Goal: Information Seeking & Learning: Find specific fact

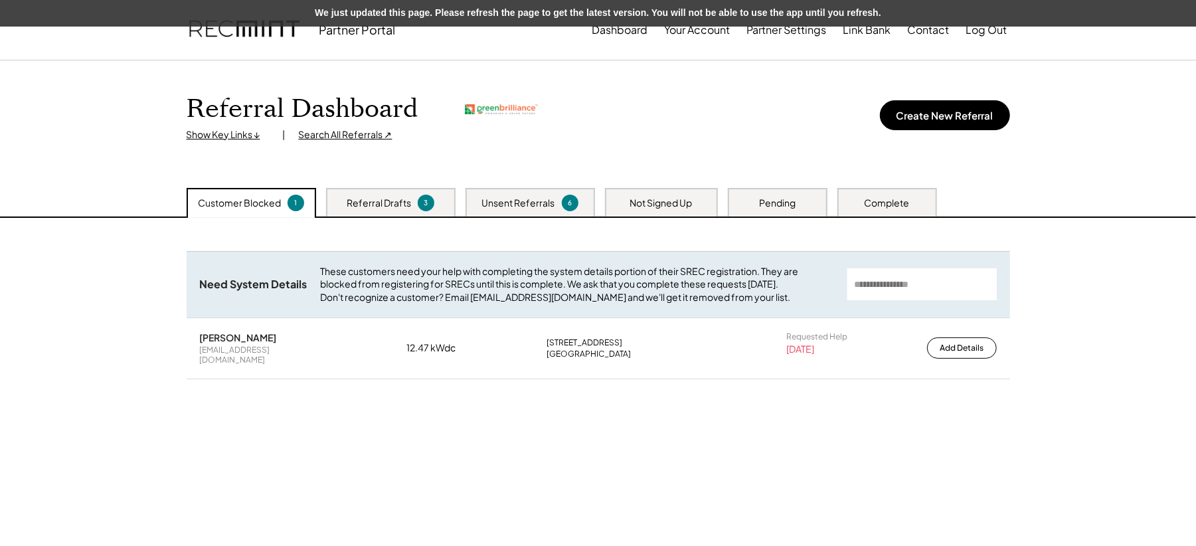
click at [652, 210] on div "Not Signed Up" at bounding box center [661, 202] width 113 height 29
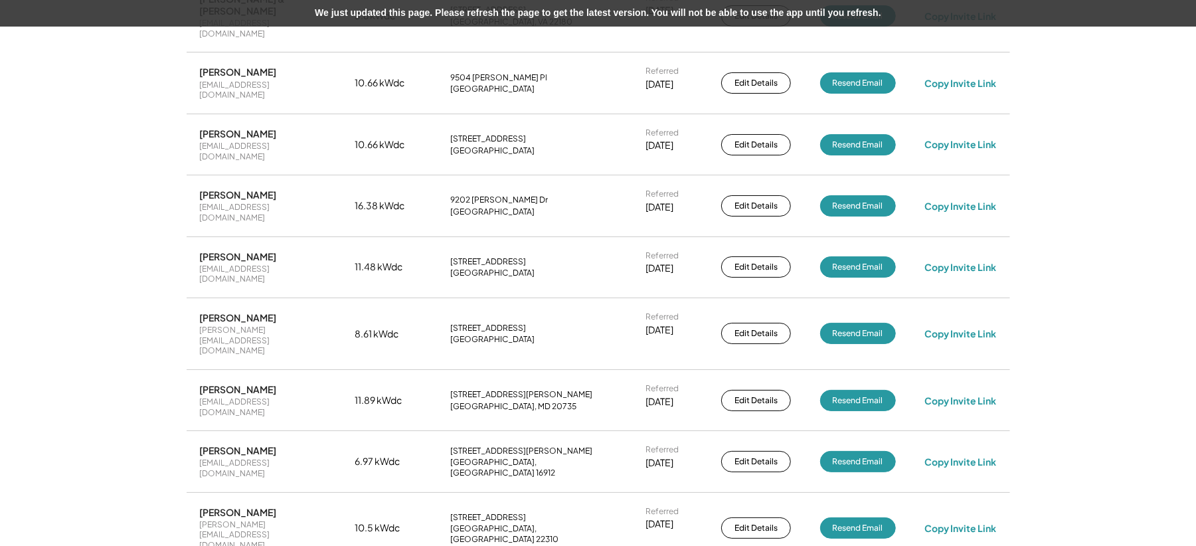
scroll to position [1948, 0]
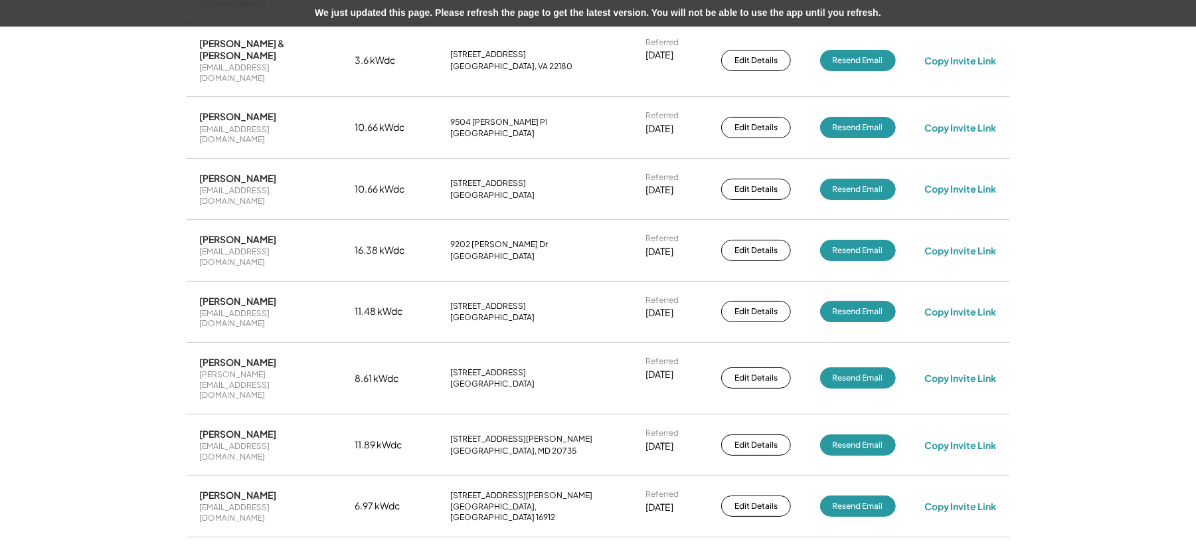
drag, startPoint x: 495, startPoint y: 223, endPoint x: 450, endPoint y: 221, distance: 44.6
copy div "[STREET_ADDRESS]"
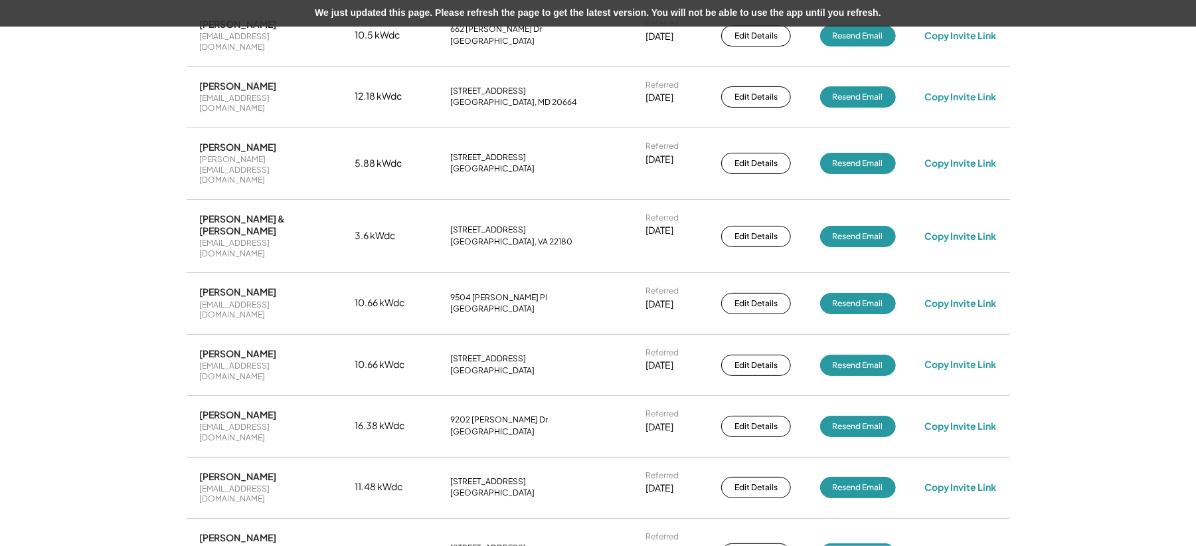
scroll to position [1771, 0]
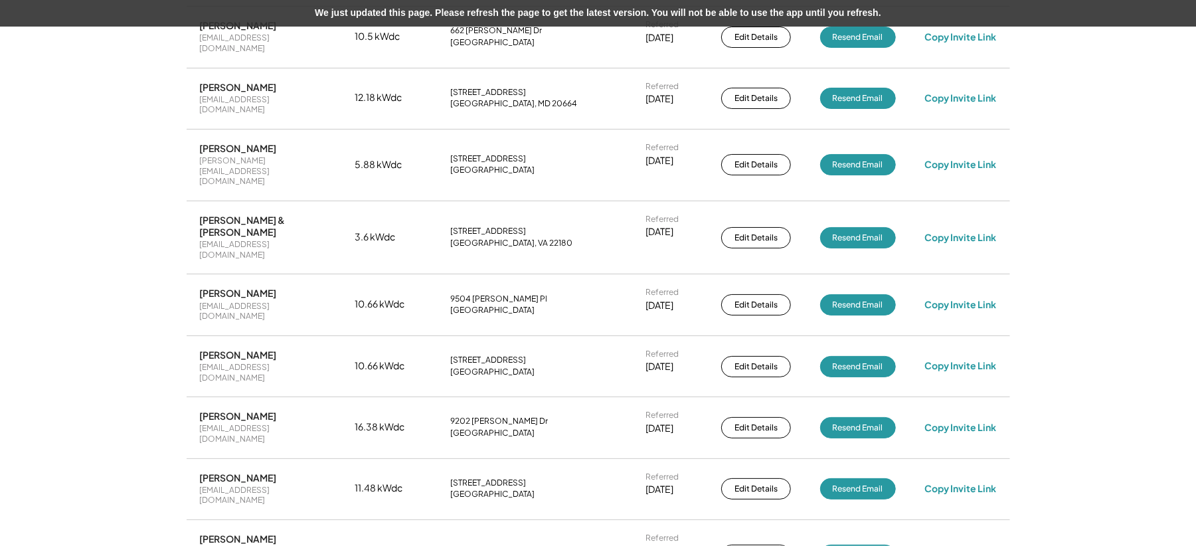
drag, startPoint x: 530, startPoint y: 253, endPoint x: 439, endPoint y: 240, distance: 92.0
copy div "[STREET_ADDRESS][PERSON_NAME]"
drag, startPoint x: 477, startPoint y: 190, endPoint x: 442, endPoint y: 181, distance: 35.8
click at [442, 520] on div "[PERSON_NAME] [PERSON_NAME][EMAIL_ADDRESS][DOMAIN_NAME] 8.61 kWdc [STREET_ADDRE…" at bounding box center [599, 555] width 824 height 71
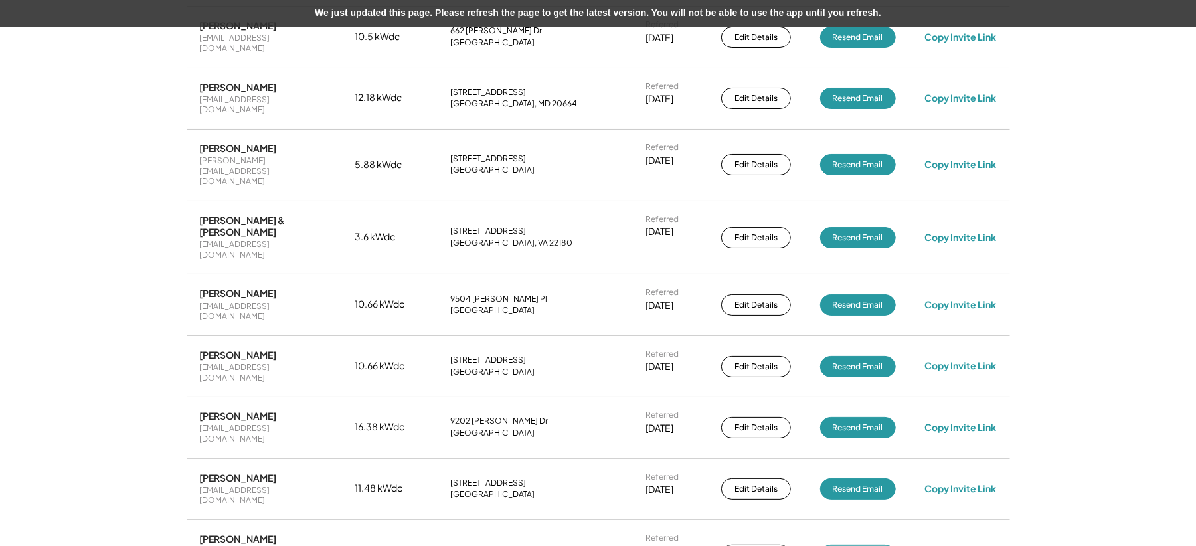
copy div "[STREET_ADDRESS]"
click at [235, 533] on div "[PERSON_NAME]" at bounding box center [238, 539] width 77 height 12
click at [236, 533] on div "[PERSON_NAME]" at bounding box center [238, 539] width 77 height 12
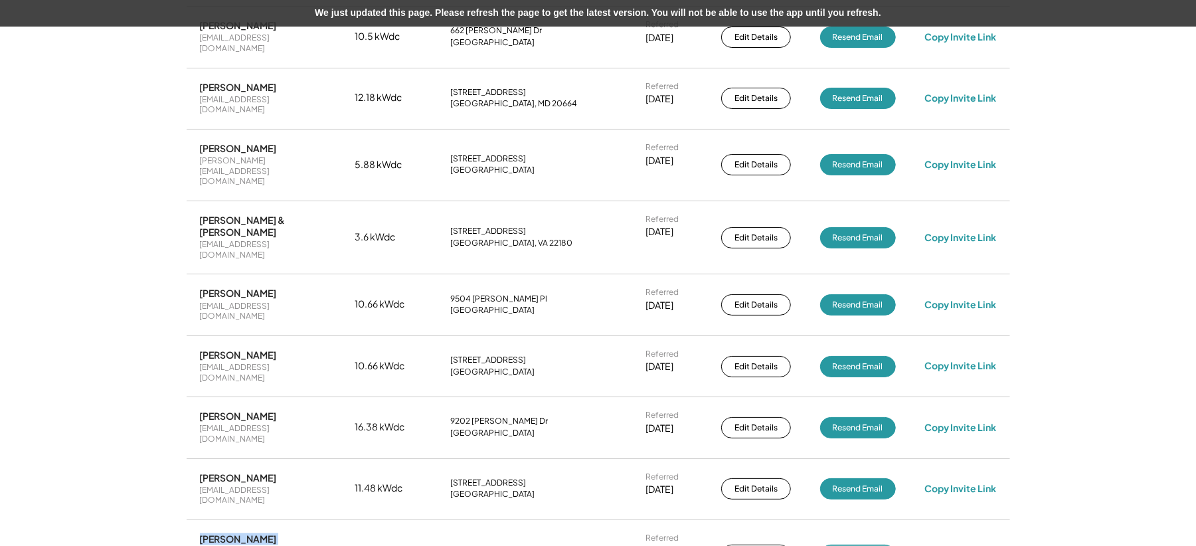
copy div "[PERSON_NAME]"
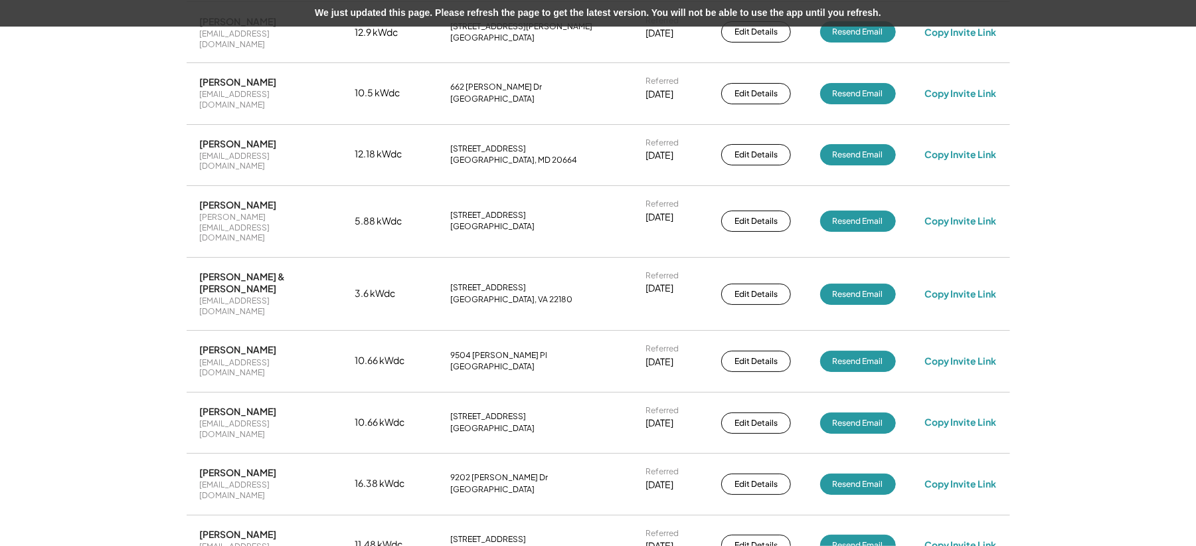
scroll to position [1683, 0]
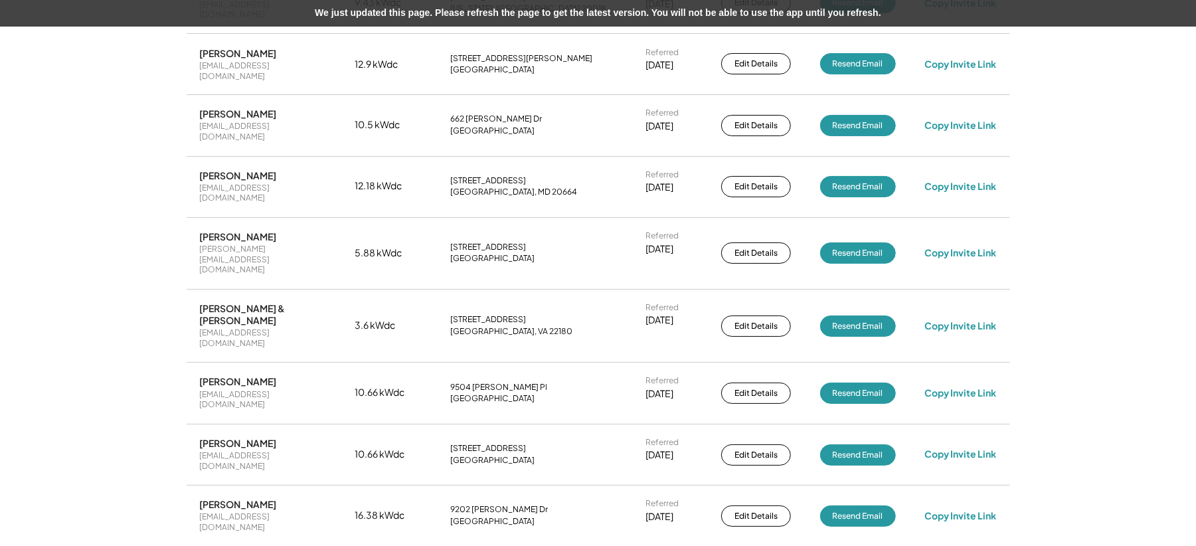
drag, startPoint x: 479, startPoint y: 218, endPoint x: 456, endPoint y: 233, distance: 27.5
drag, startPoint x: 532, startPoint y: 235, endPoint x: 452, endPoint y: 226, distance: 80.3
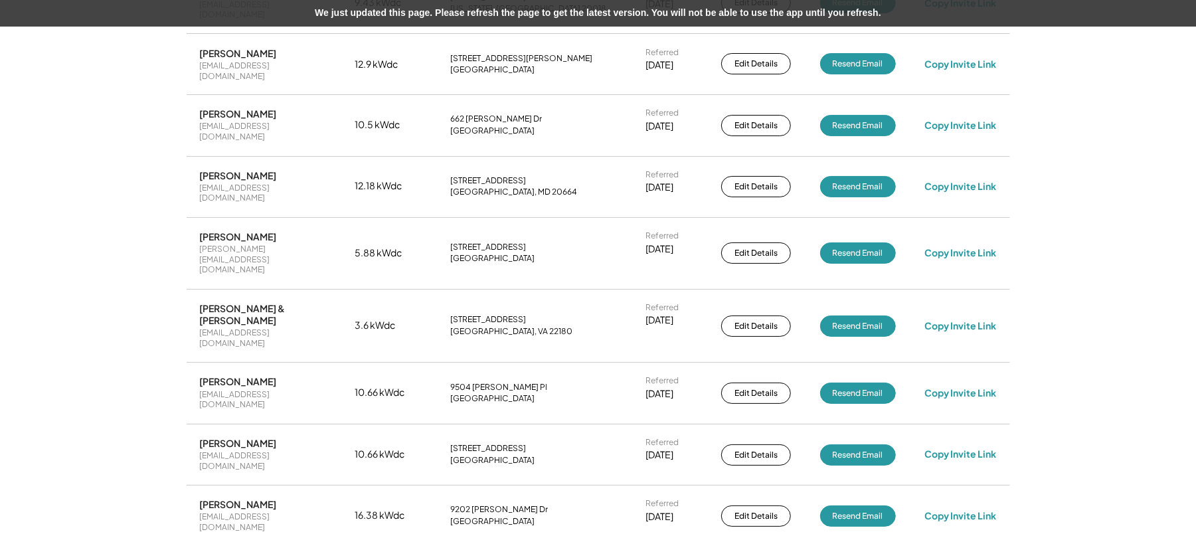
copy div "[STREET_ADDRESS][PERSON_NAME]"
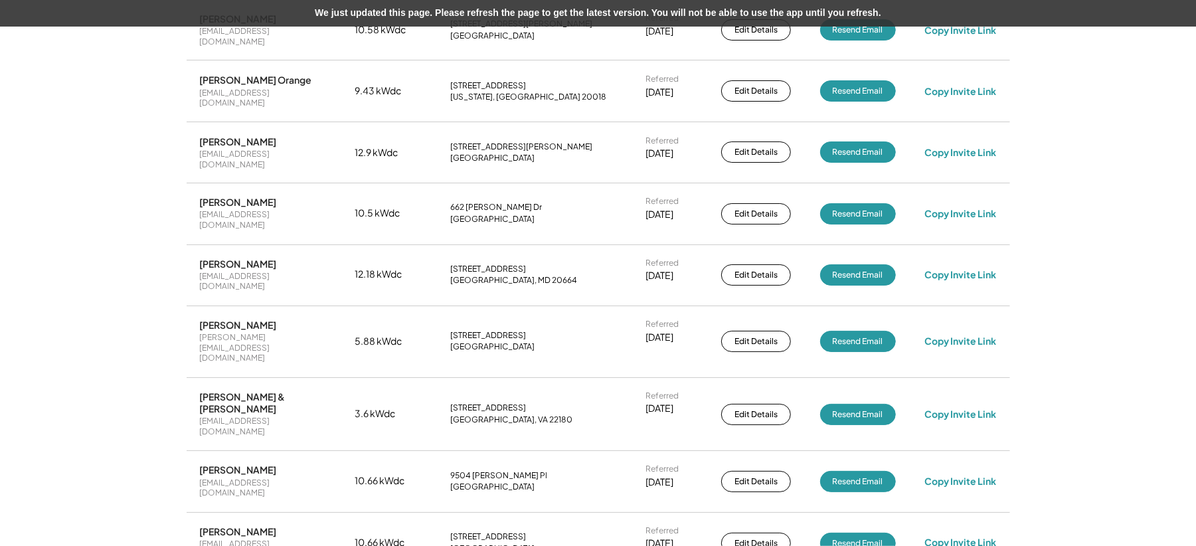
drag, startPoint x: 533, startPoint y: 272, endPoint x: 494, endPoint y: 258, distance: 41.2
drag, startPoint x: 494, startPoint y: 258, endPoint x: 436, endPoint y: 248, distance: 59.2
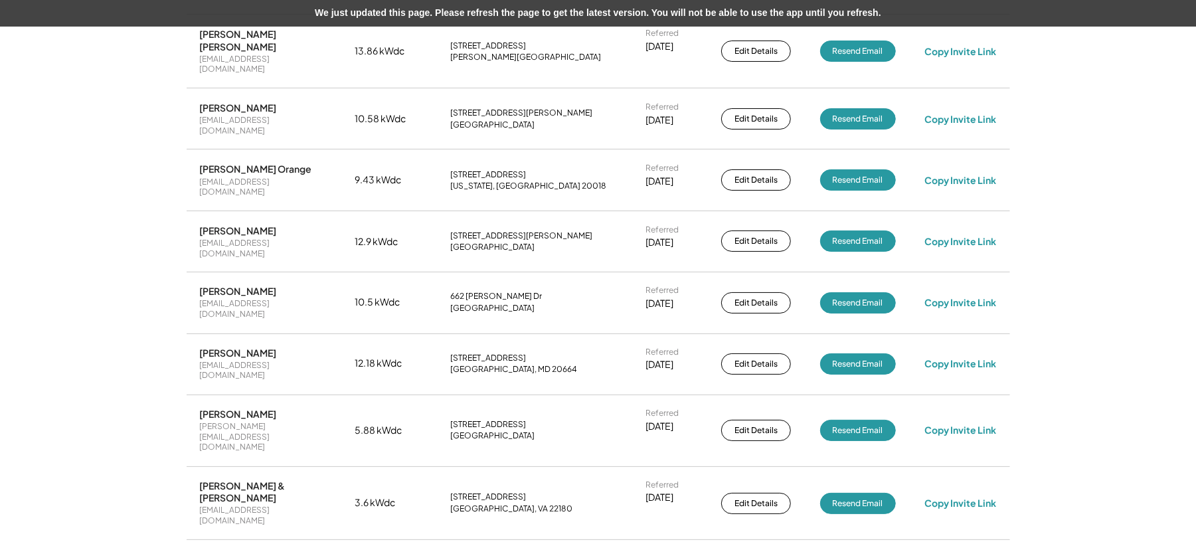
drag, startPoint x: 466, startPoint y: 298, endPoint x: 448, endPoint y: 296, distance: 18.7
copy div "[STREET_ADDRESS]"
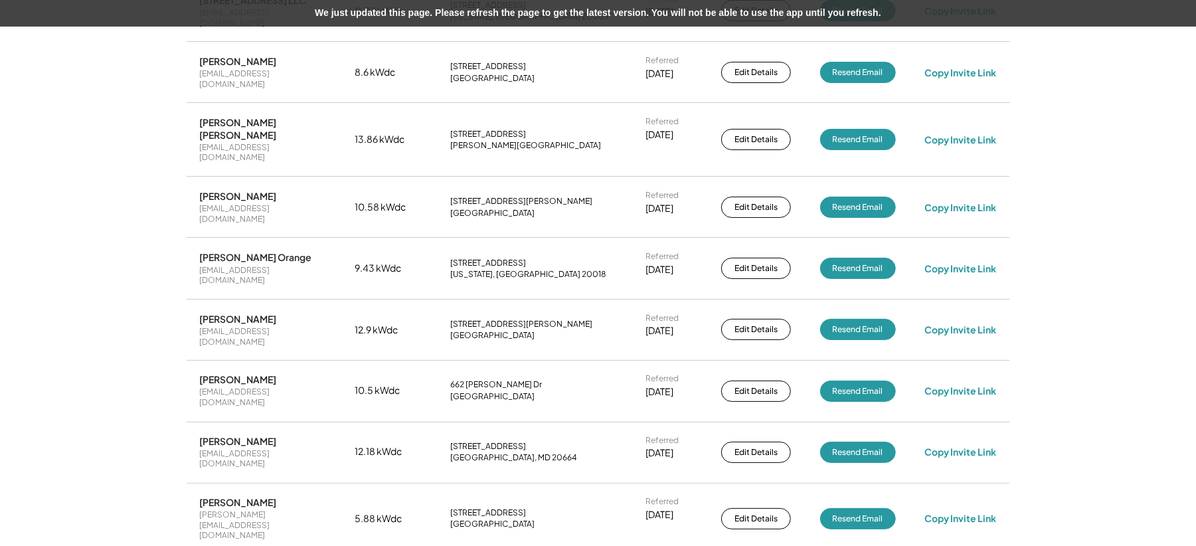
drag, startPoint x: 490, startPoint y: 213, endPoint x: 422, endPoint y: 206, distance: 67.5
click at [422, 484] on div "[PERSON_NAME] Hawkins [EMAIL_ADDRESS][DOMAIN_NAME] 5.88 kWdc [STREET_ADDRESS] R…" at bounding box center [599, 519] width 824 height 71
copy div "[STREET_ADDRESS]"
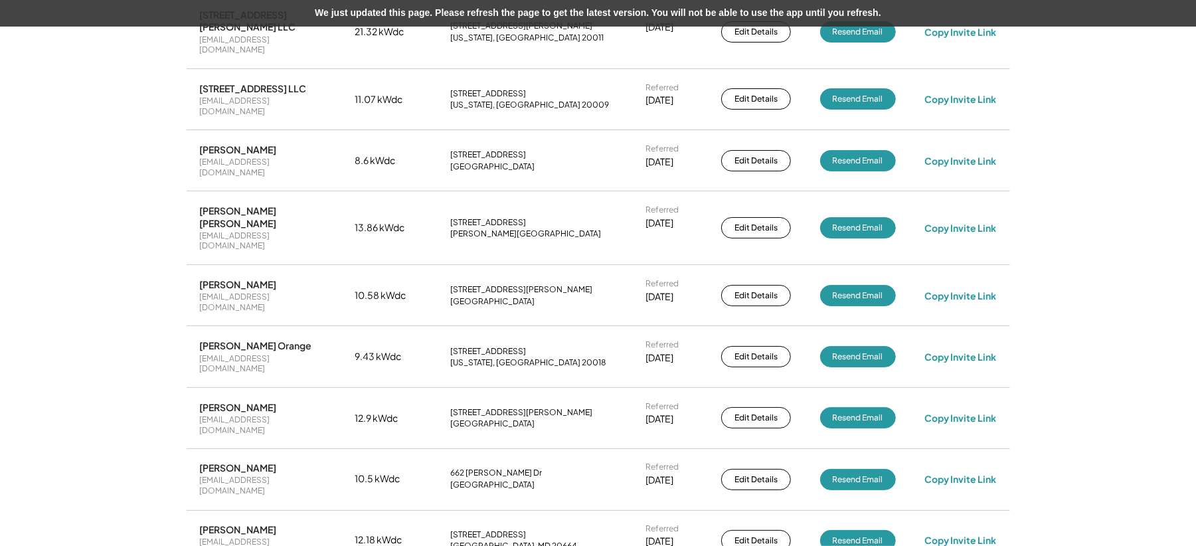
scroll to position [1240, 0]
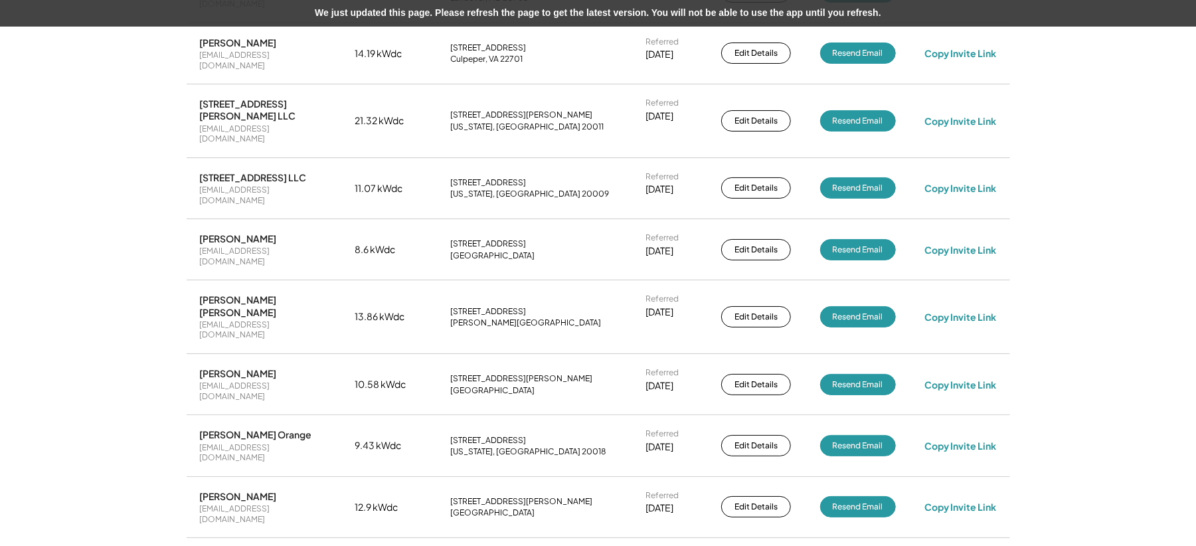
click at [487, 435] on div "[STREET_ADDRESS]" at bounding box center [488, 440] width 76 height 11
copy div "[STREET_ADDRESS]"
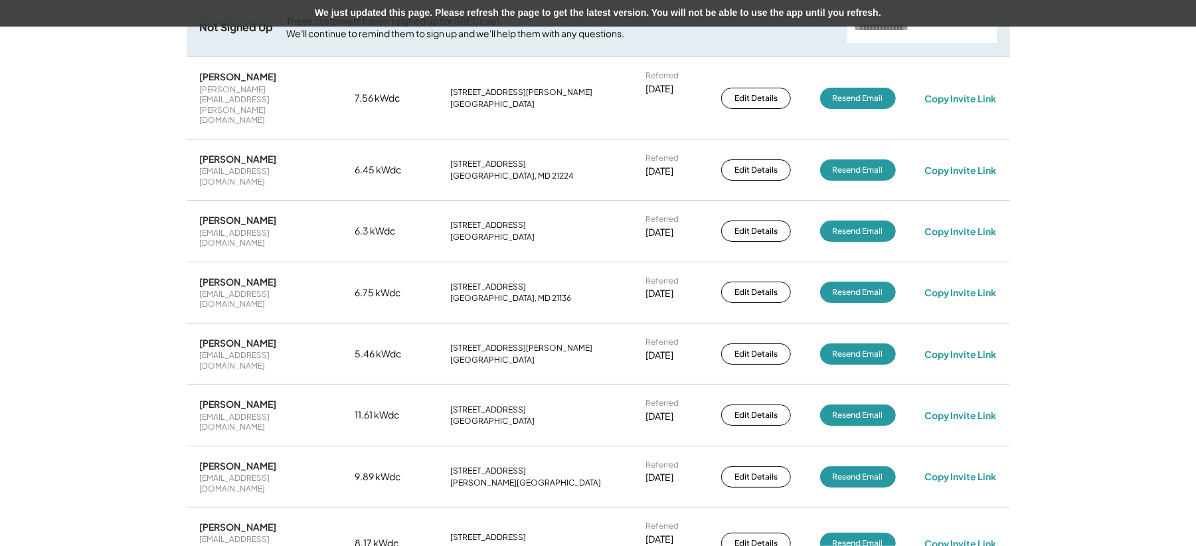
scroll to position [177, 0]
